Goal: Communication & Community: Answer question/provide support

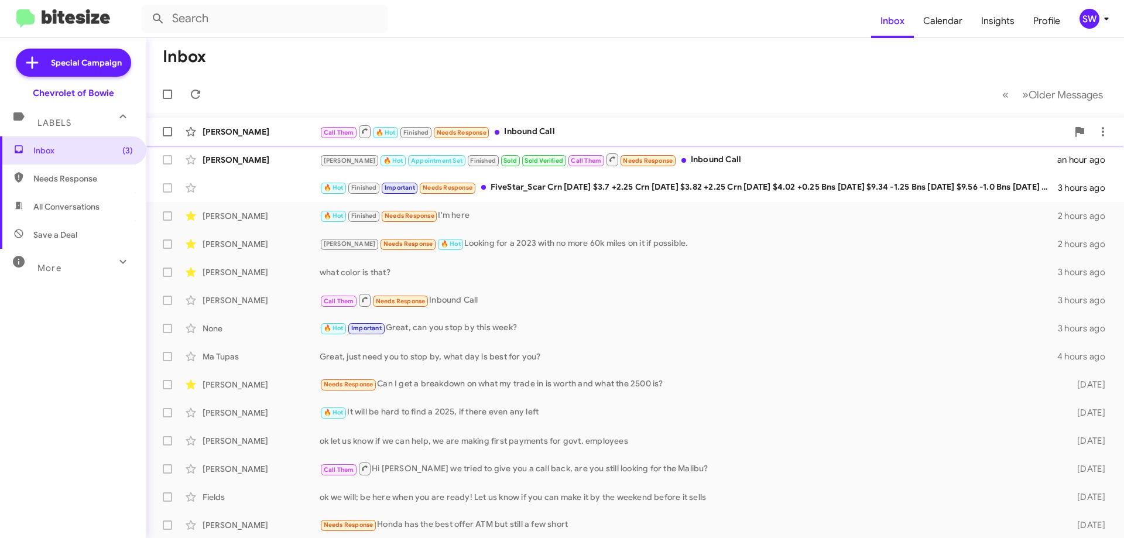
click at [524, 129] on div "Call Them 🔥 Hot Finished Needs Response Inbound Call" at bounding box center [694, 131] width 748 height 15
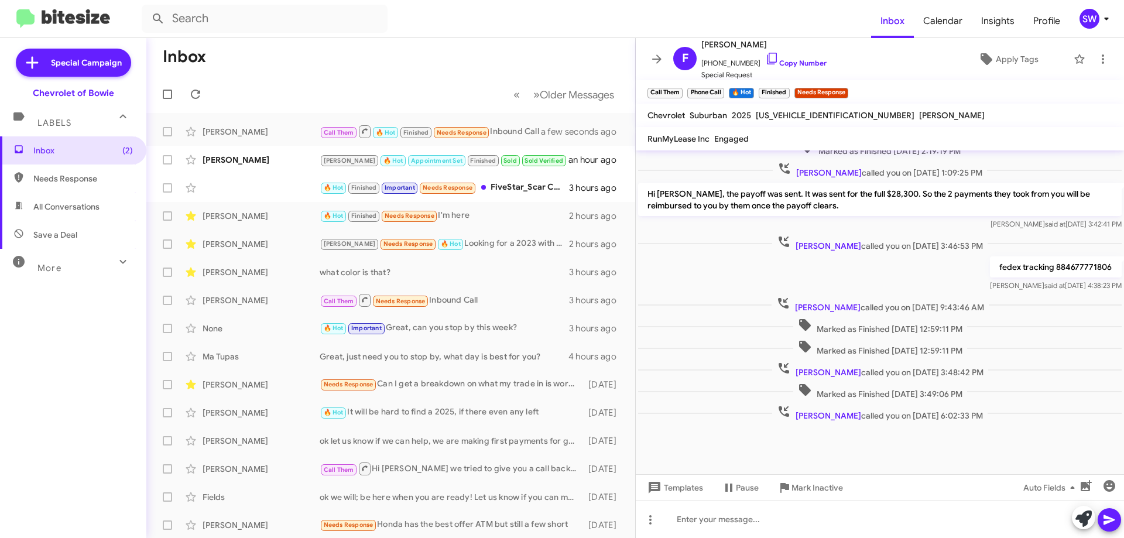
scroll to position [289, 0]
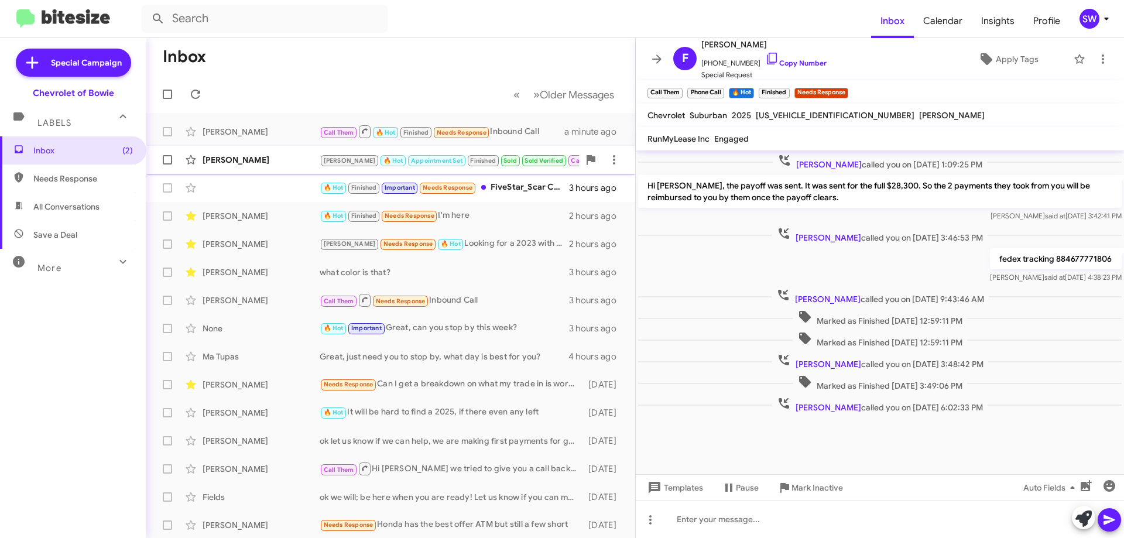
drag, startPoint x: 262, startPoint y: 157, endPoint x: 340, endPoint y: 173, distance: 79.6
click at [262, 157] on div "Jahid Russel" at bounding box center [261, 160] width 117 height 12
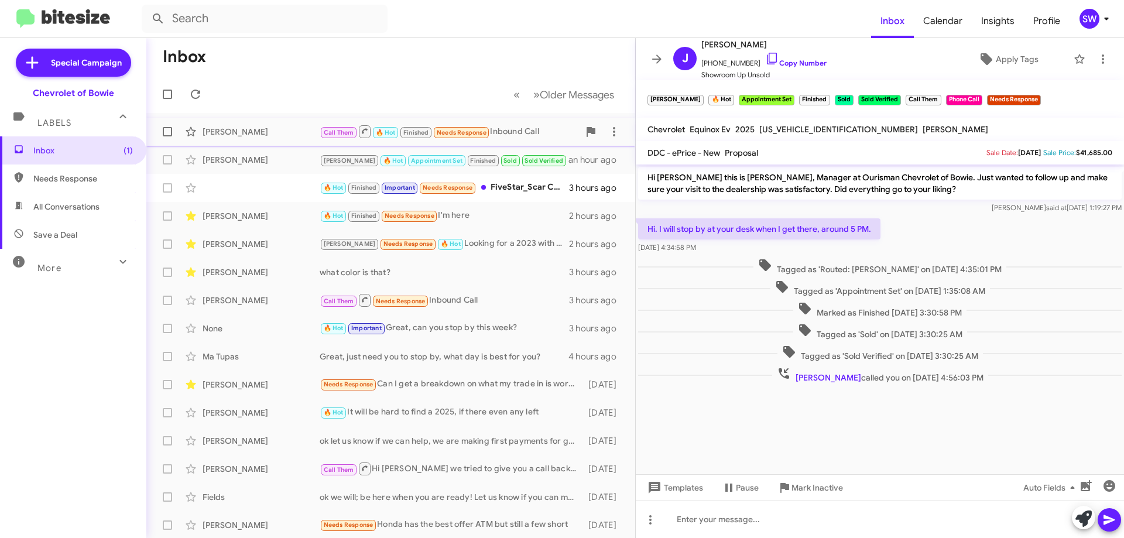
drag, startPoint x: 255, startPoint y: 135, endPoint x: 518, endPoint y: 135, distance: 262.8
click at [256, 135] on div "Fernando Rodriguez" at bounding box center [261, 132] width 117 height 12
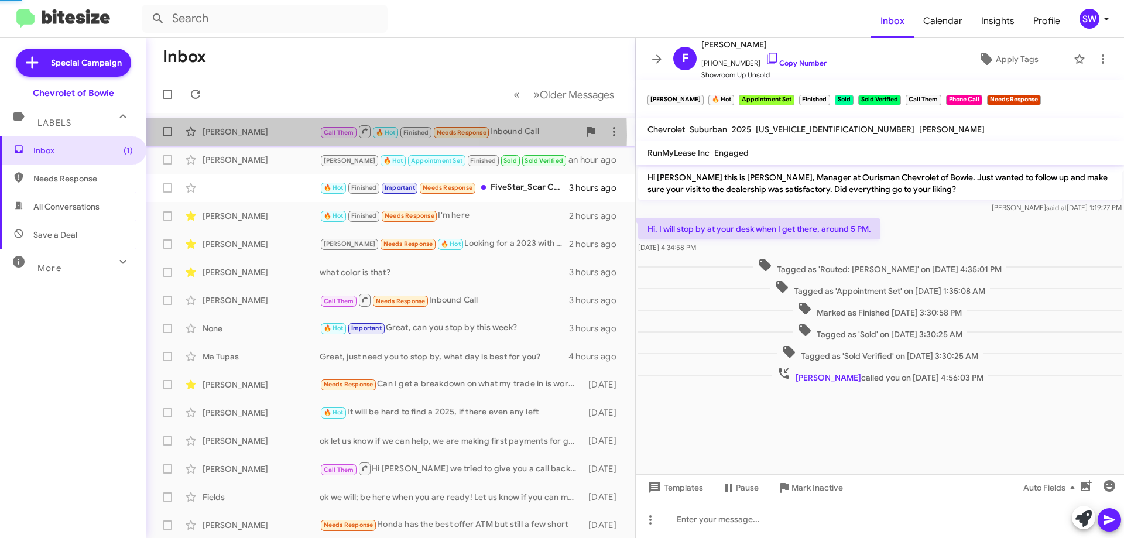
scroll to position [289, 0]
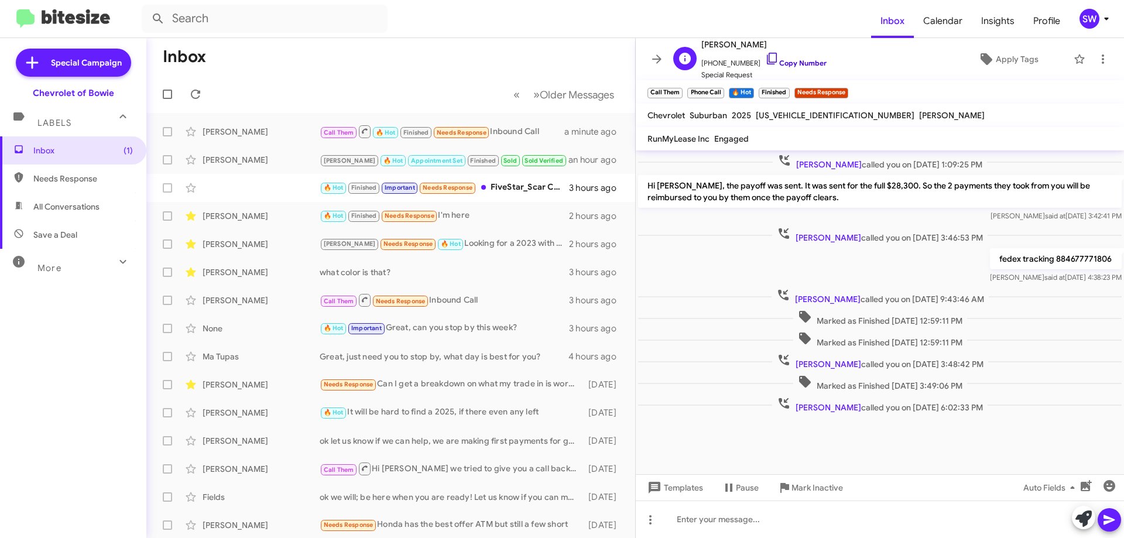
click at [767, 59] on icon at bounding box center [772, 59] width 10 height 12
